Goal: Task Accomplishment & Management: Manage account settings

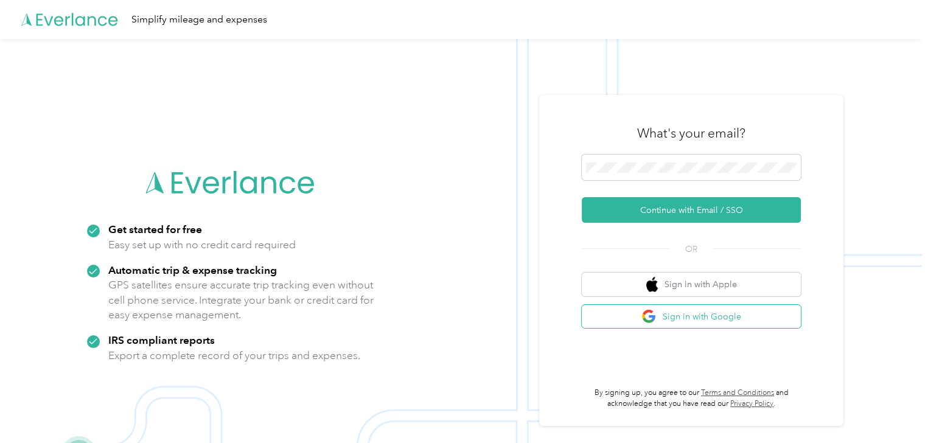
click at [706, 315] on button "Sign in with Google" at bounding box center [691, 317] width 219 height 24
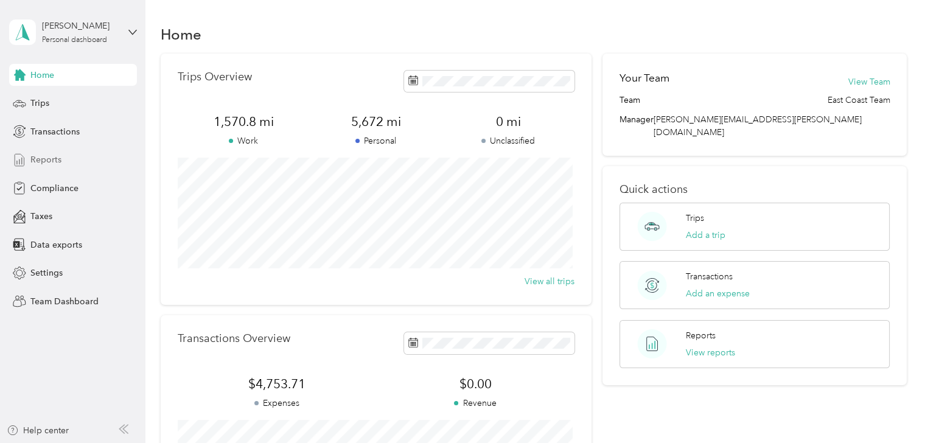
click at [51, 164] on span "Reports" at bounding box center [45, 159] width 31 height 13
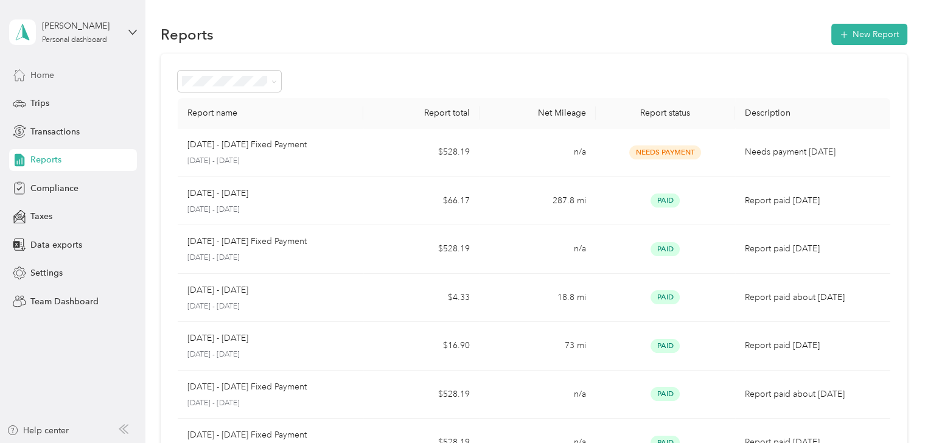
click at [41, 74] on span "Home" at bounding box center [42, 75] width 24 height 13
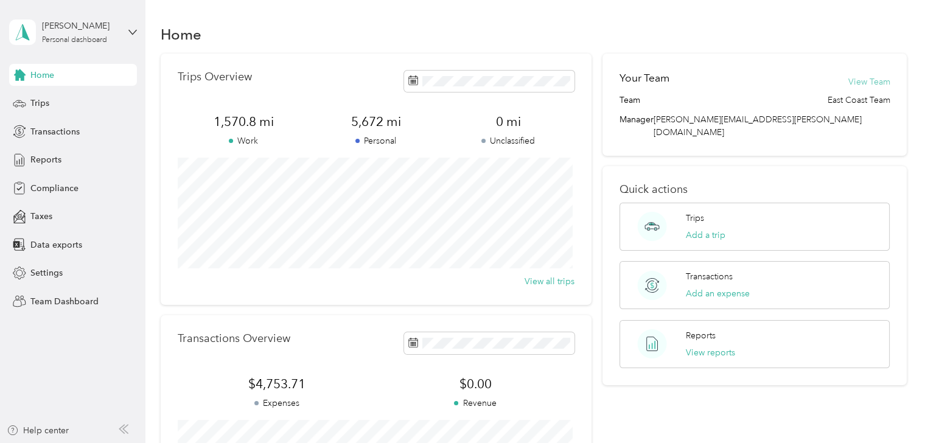
click at [872, 84] on button "View Team" at bounding box center [869, 81] width 42 height 13
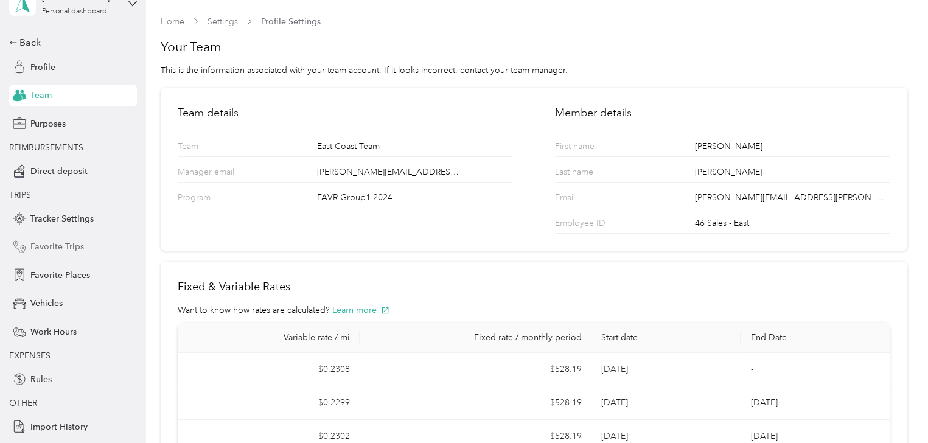
scroll to position [53, 0]
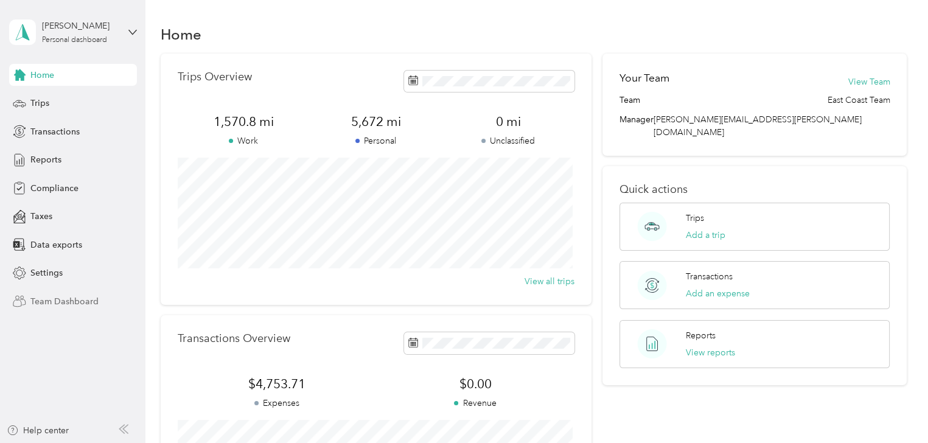
click at [59, 302] on span "Team Dashboard" at bounding box center [64, 301] width 68 height 13
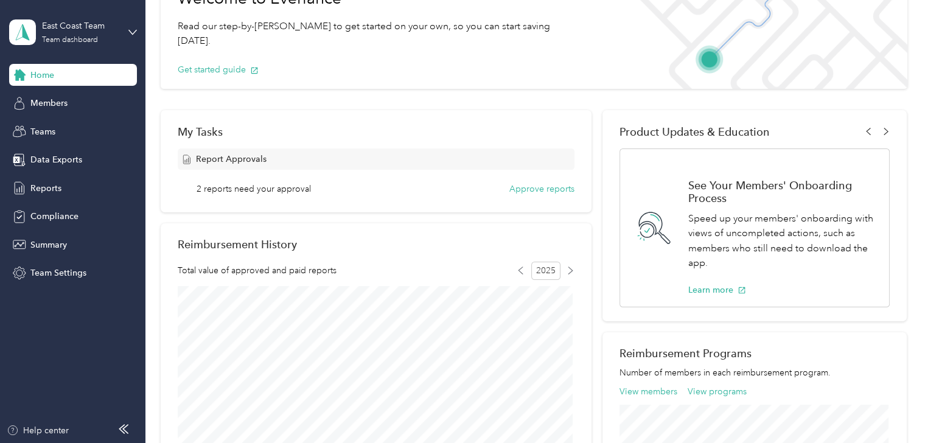
scroll to position [183, 0]
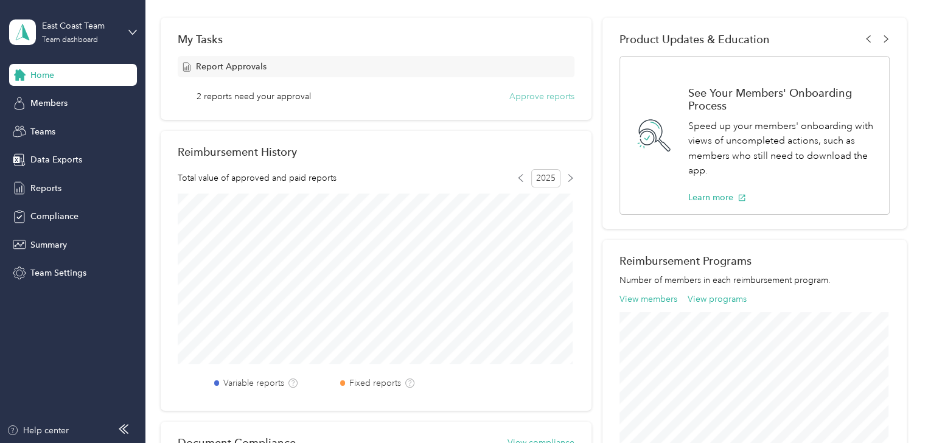
click at [544, 96] on button "Approve reports" at bounding box center [541, 96] width 65 height 13
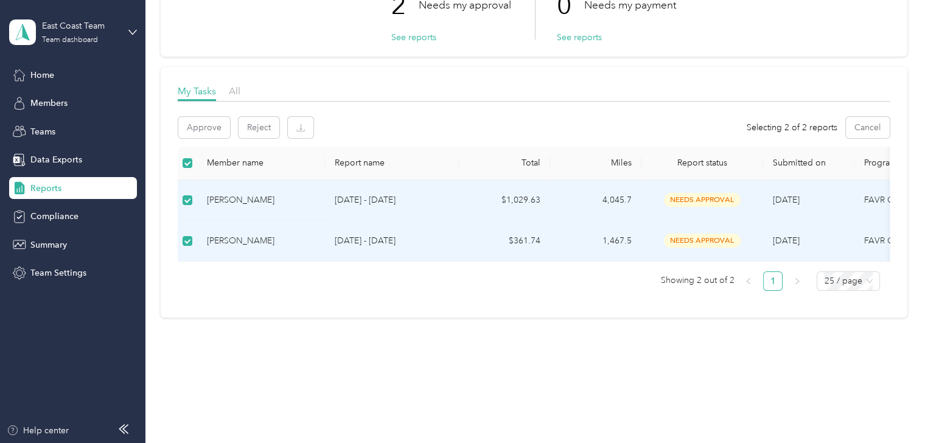
scroll to position [0, 302]
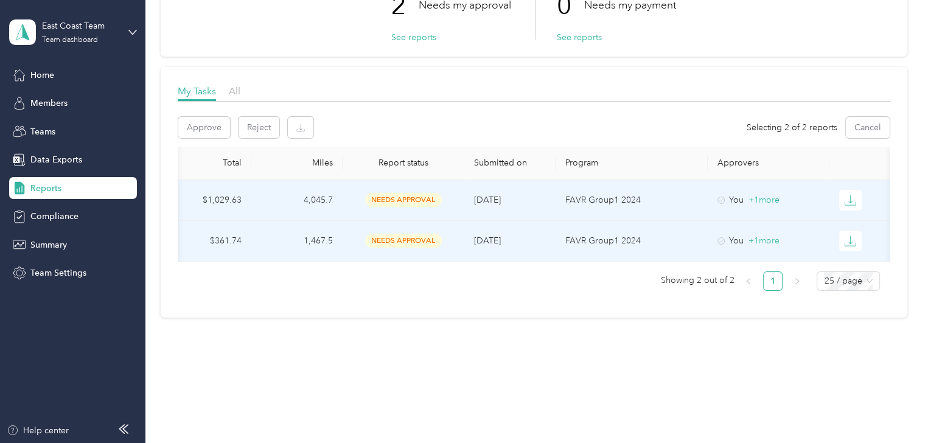
click at [717, 197] on icon at bounding box center [720, 200] width 7 height 7
click at [207, 119] on button "Approve" at bounding box center [204, 127] width 52 height 21
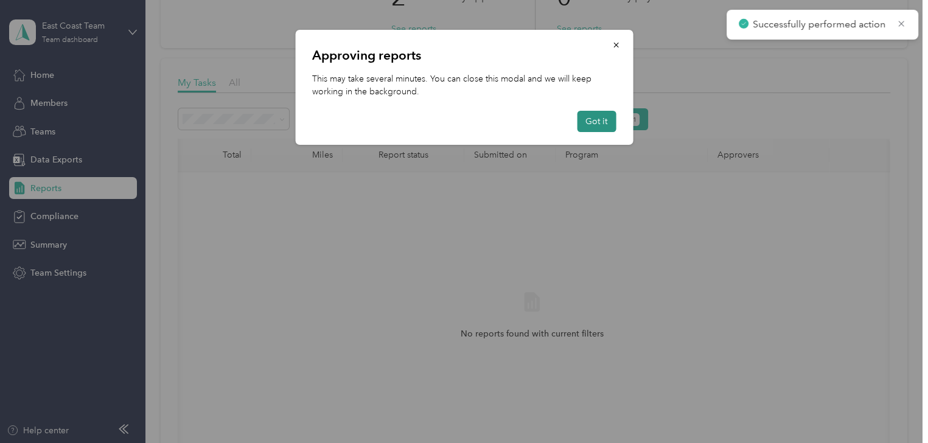
click at [607, 122] on button "Got it" at bounding box center [596, 121] width 39 height 21
